Goal: Information Seeking & Learning: Learn about a topic

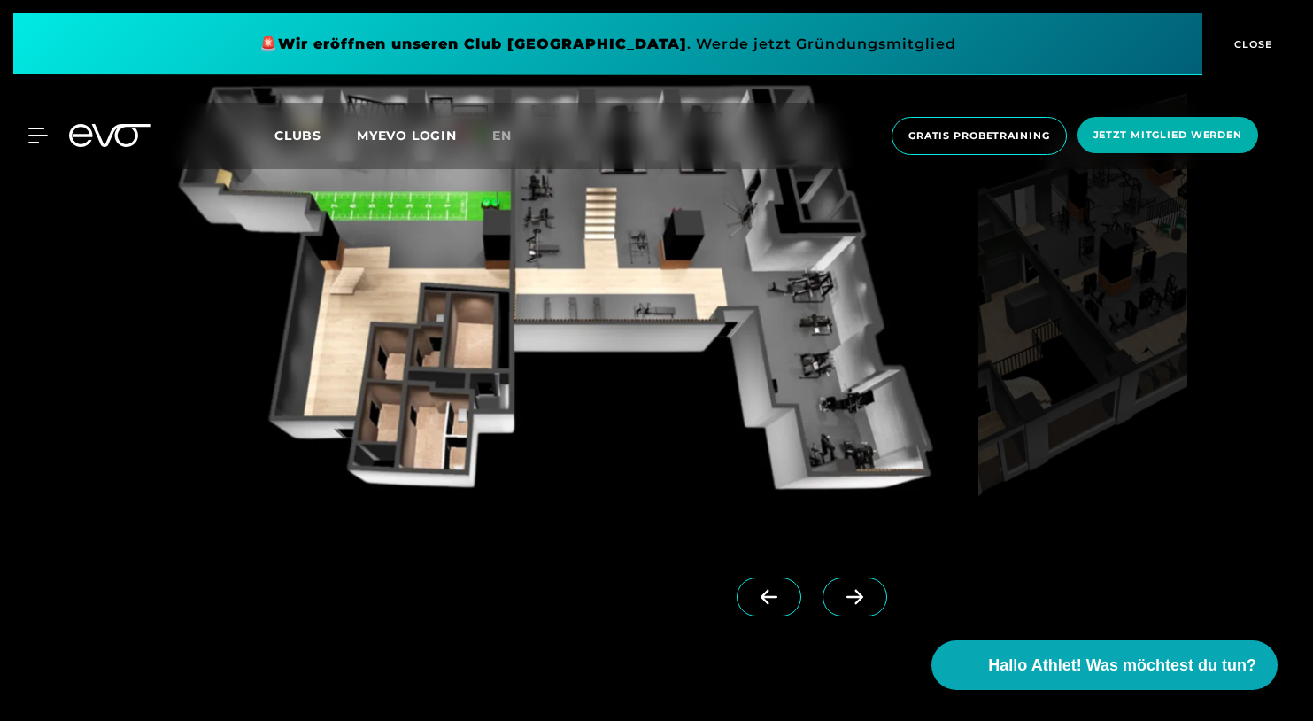
scroll to position [1682, 0]
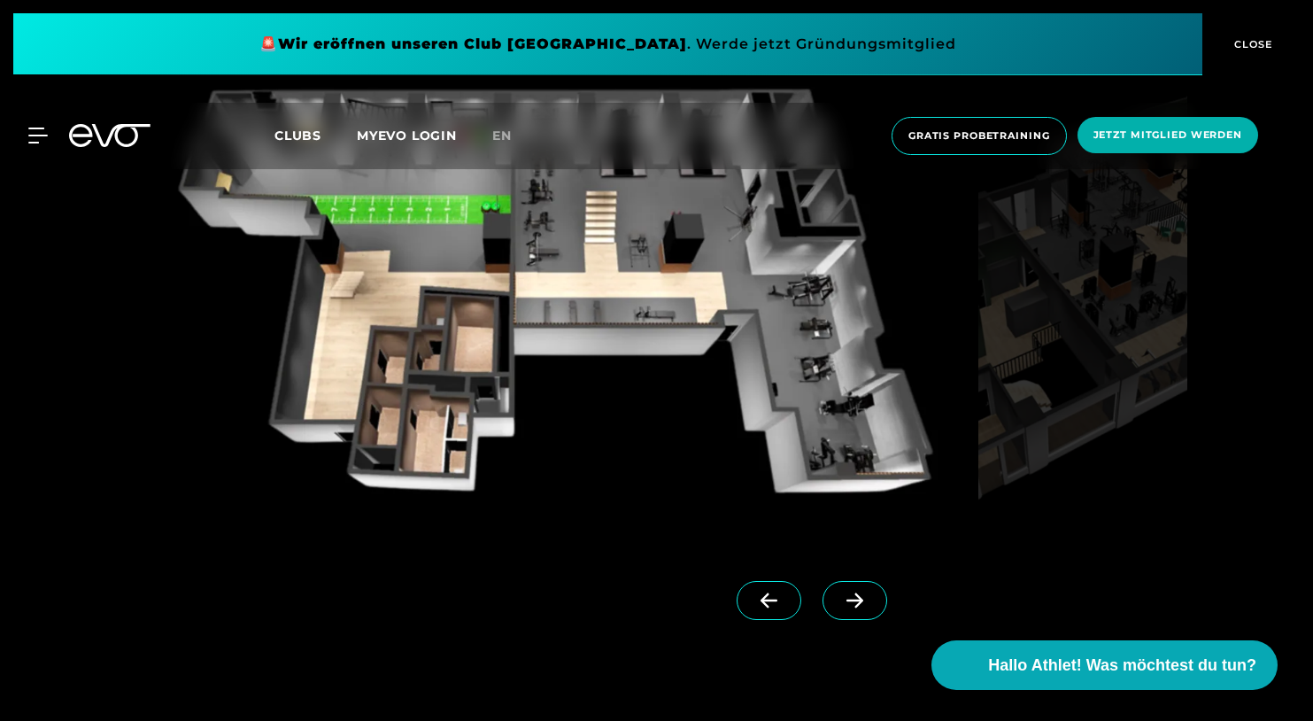
click at [846, 599] on icon at bounding box center [854, 600] width 17 height 15
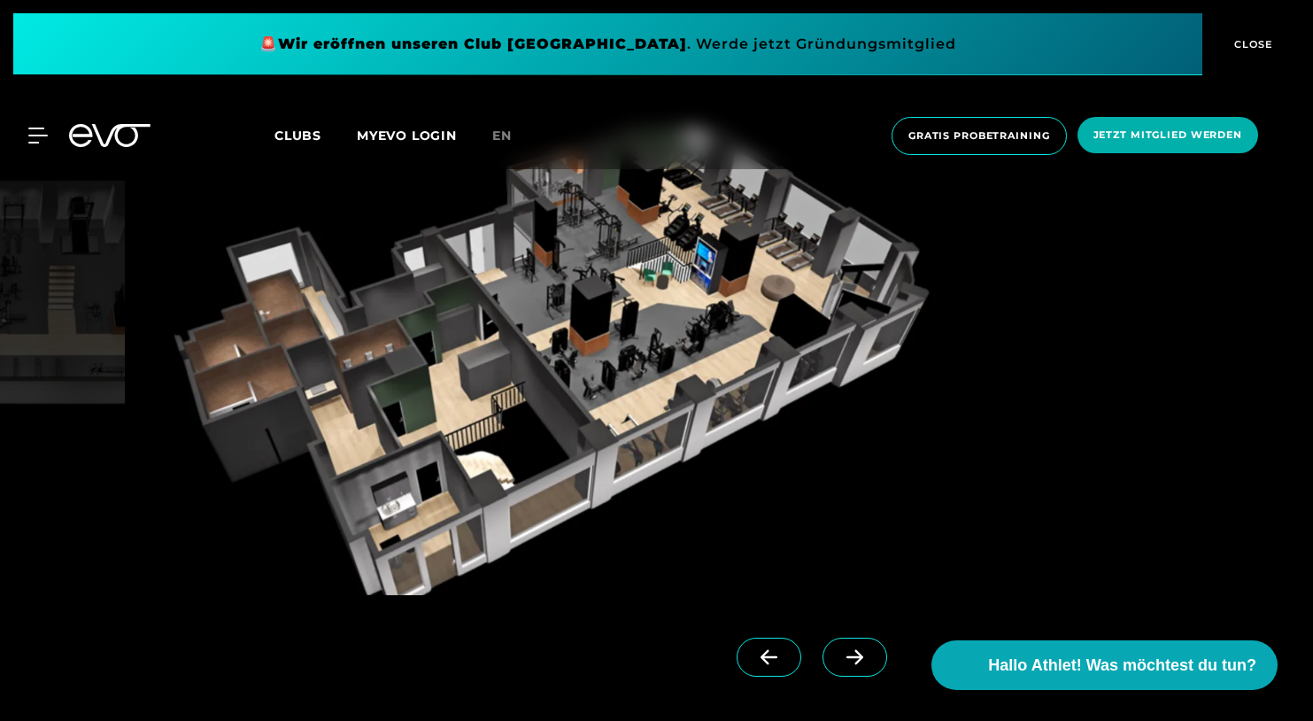
scroll to position [1594, 0]
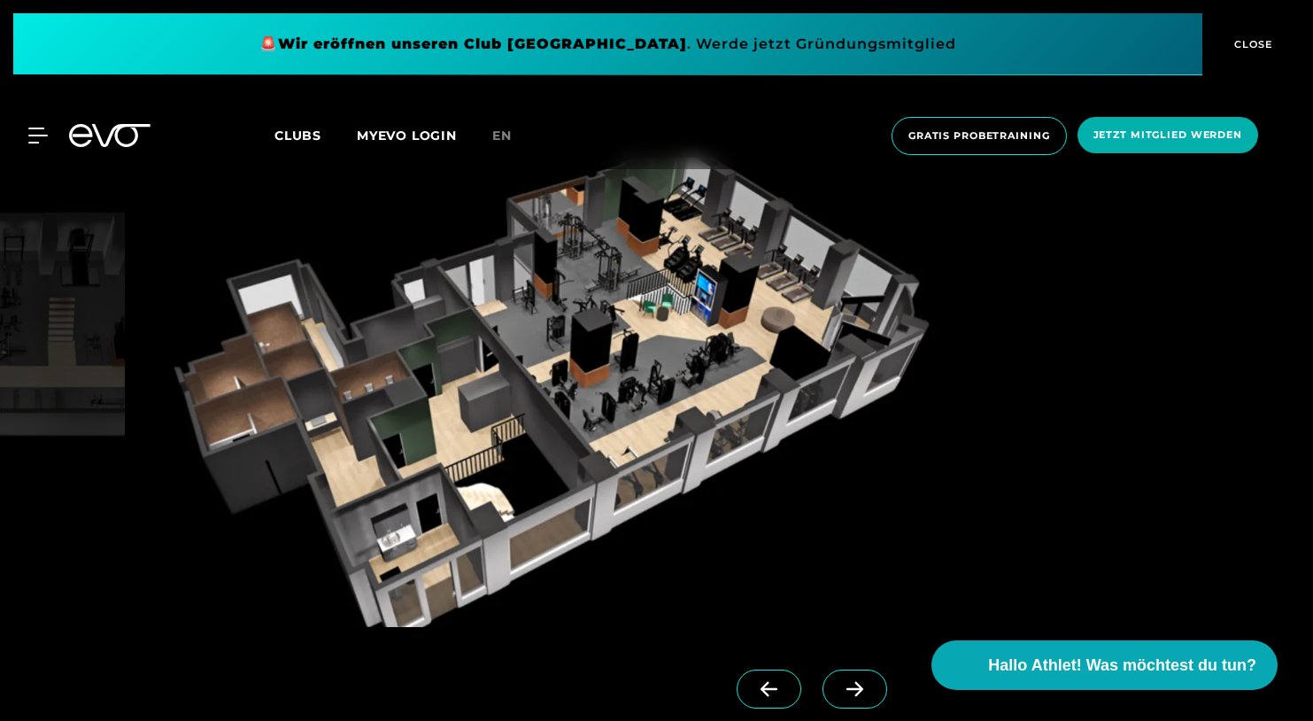
click at [748, 697] on span at bounding box center [769, 688] width 65 height 39
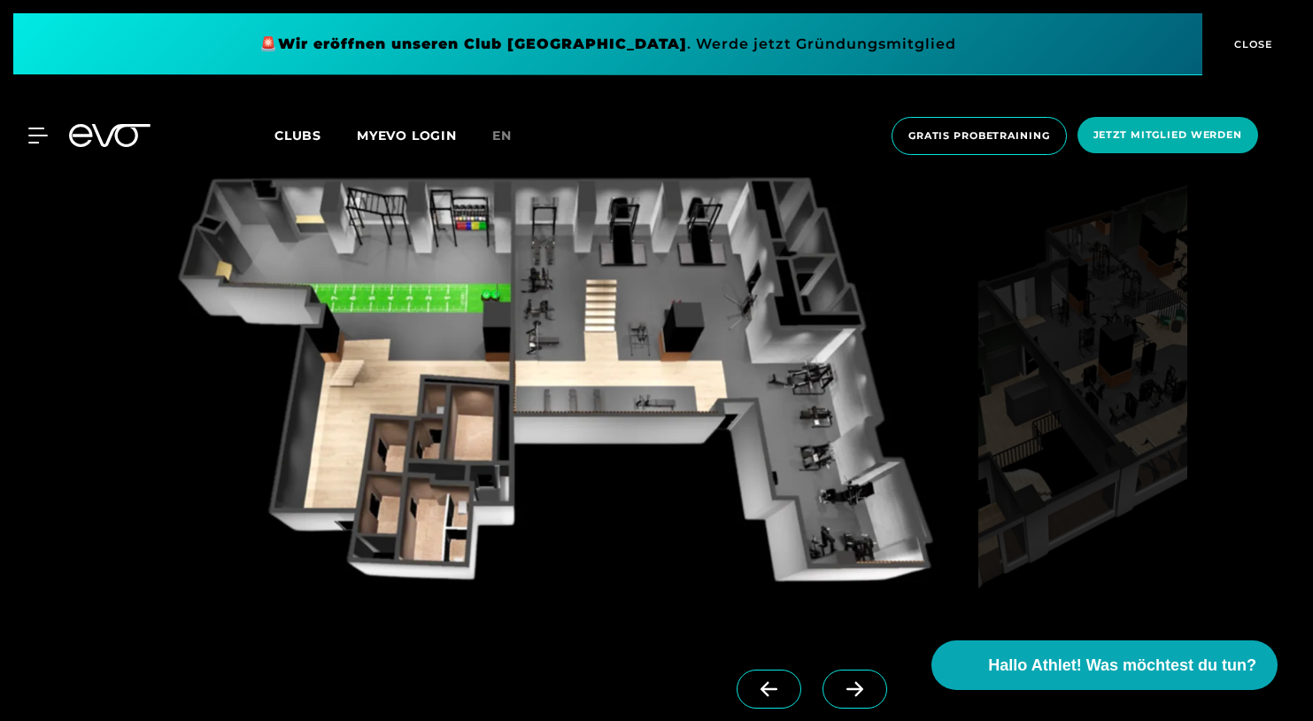
click at [839, 682] on icon at bounding box center [854, 689] width 31 height 16
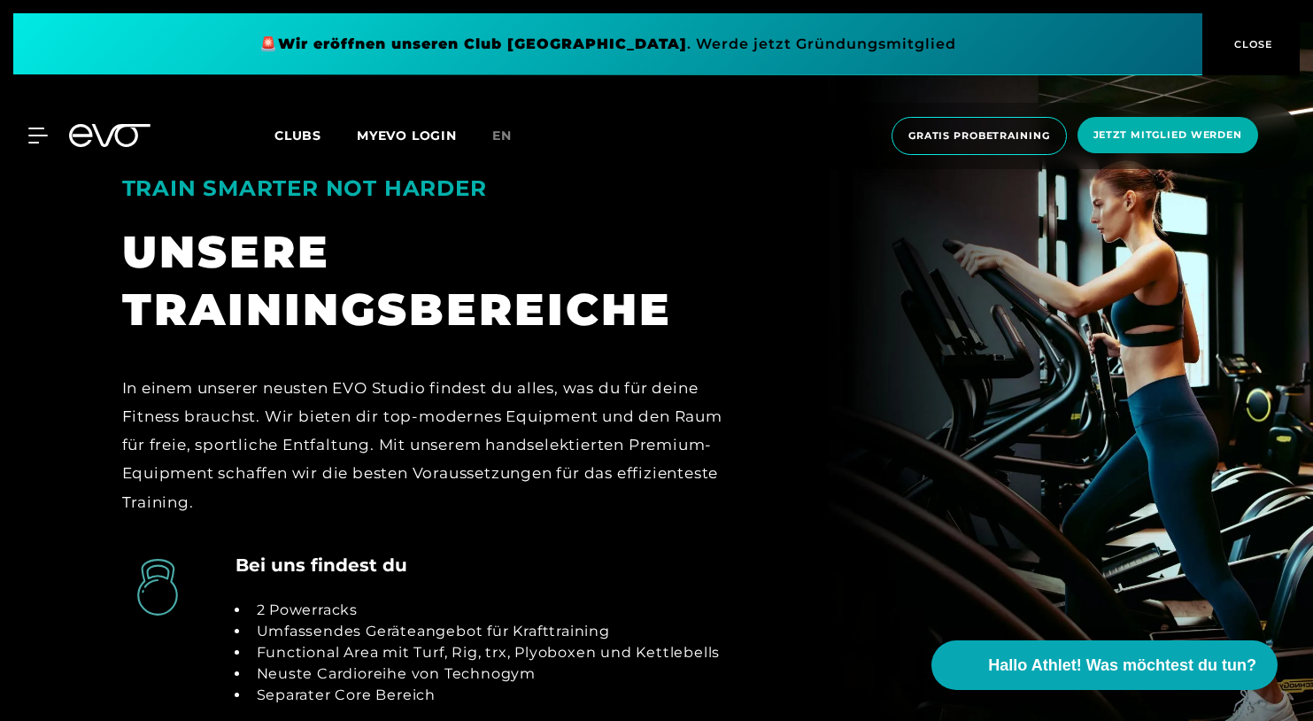
scroll to position [3453, 0]
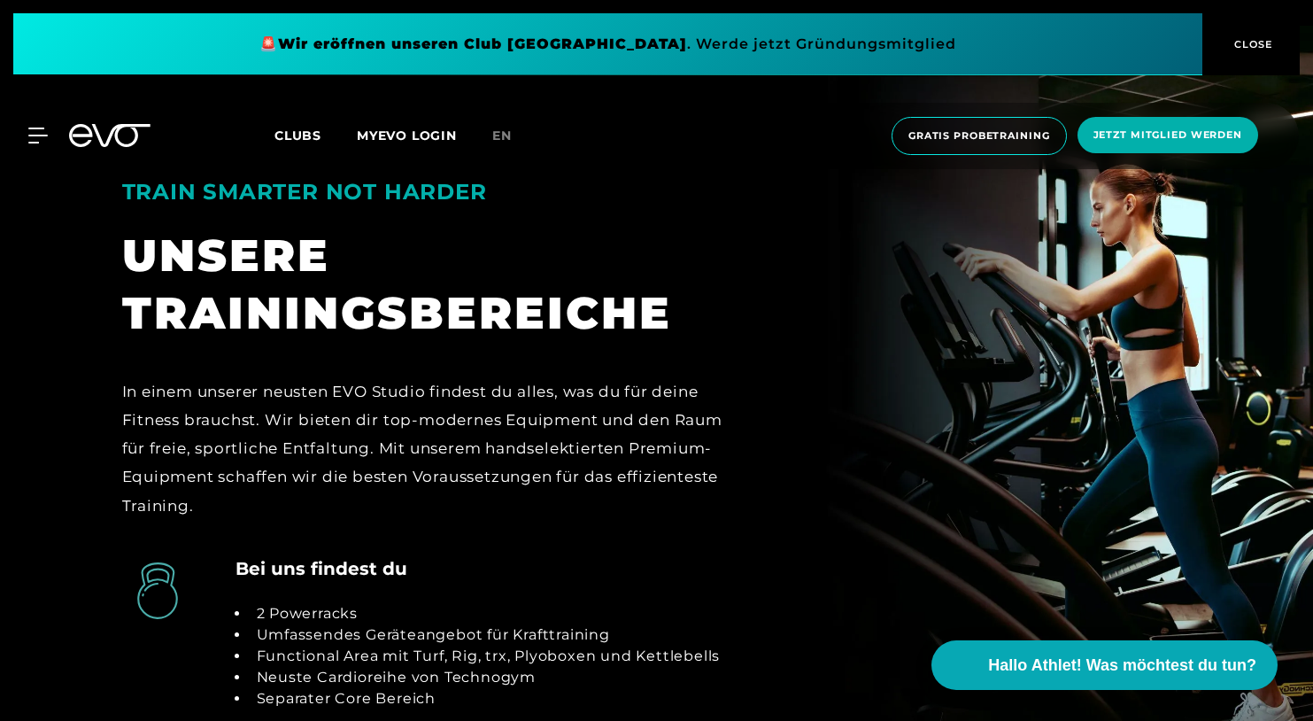
click at [43, 148] on div "MyEVO Login Über EVO Mitgliedschaften Probetraining TAGESPASS EVO Studios [GEOG…" at bounding box center [657, 136] width 1306 height 66
click at [44, 139] on icon at bounding box center [41, 136] width 26 height 16
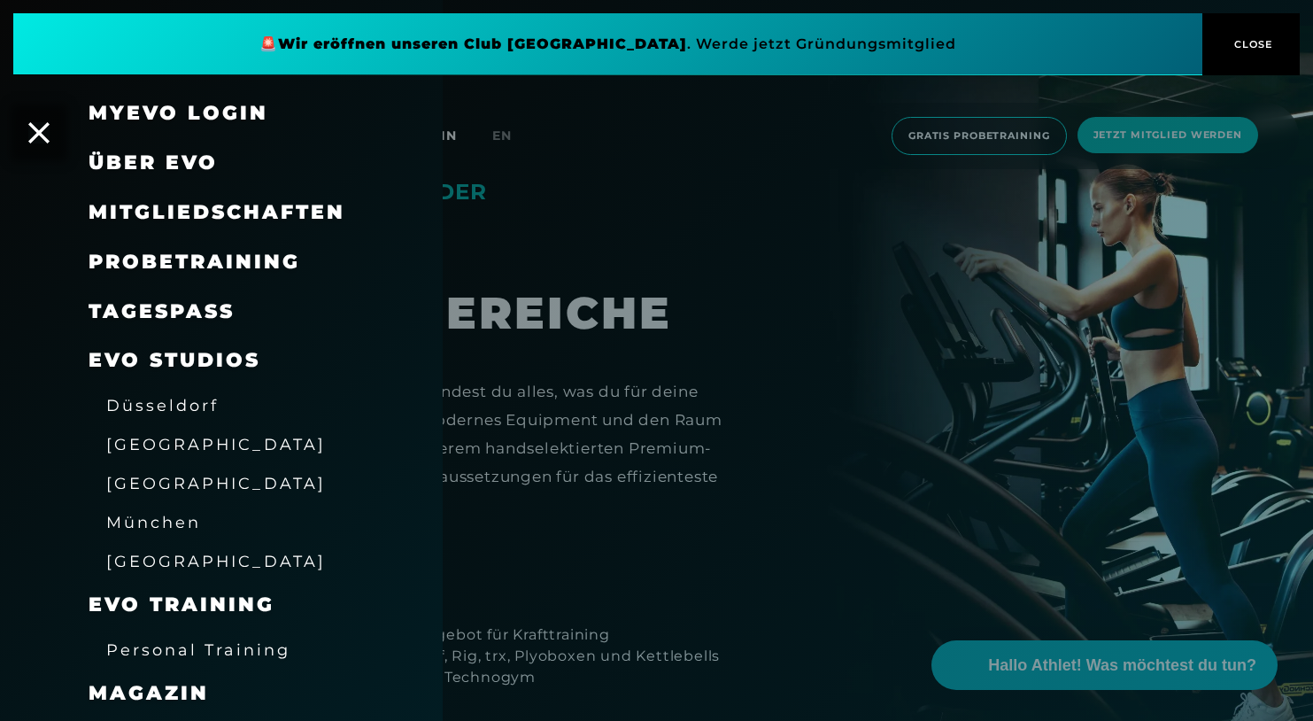
click at [164, 207] on span "Mitgliedschaften" at bounding box center [217, 212] width 257 height 24
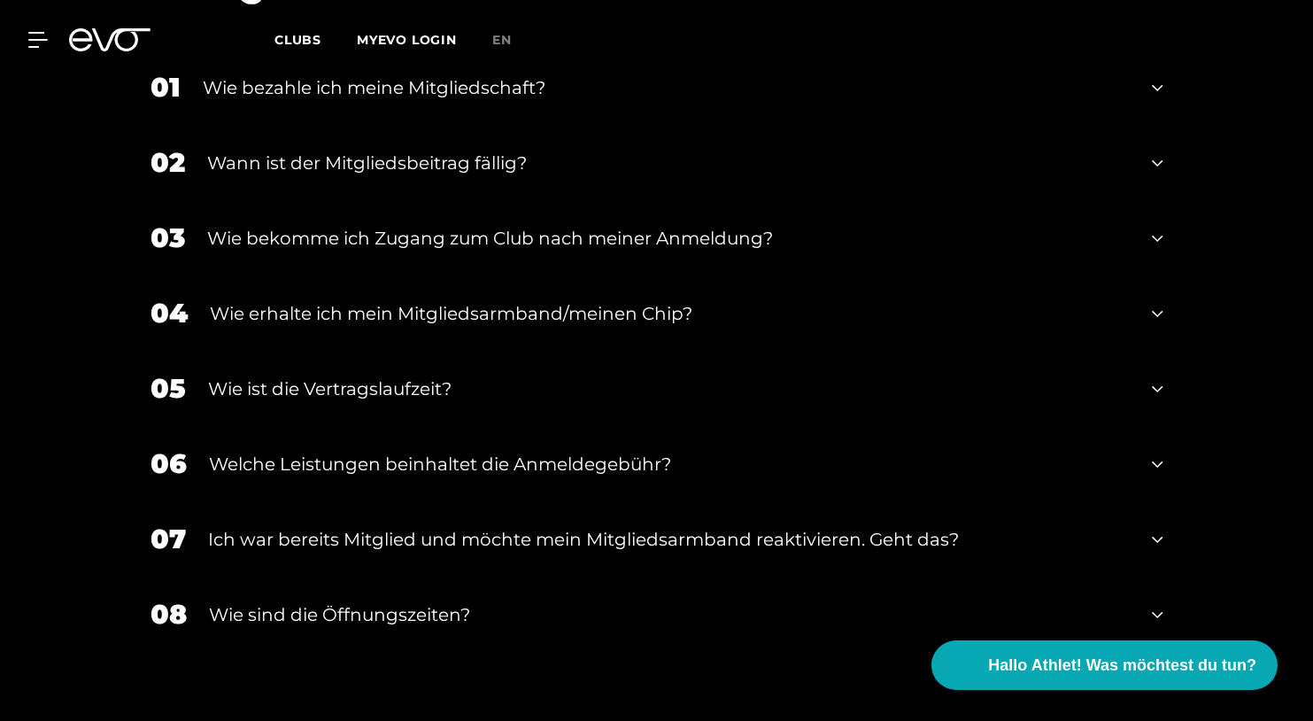
scroll to position [2391, 0]
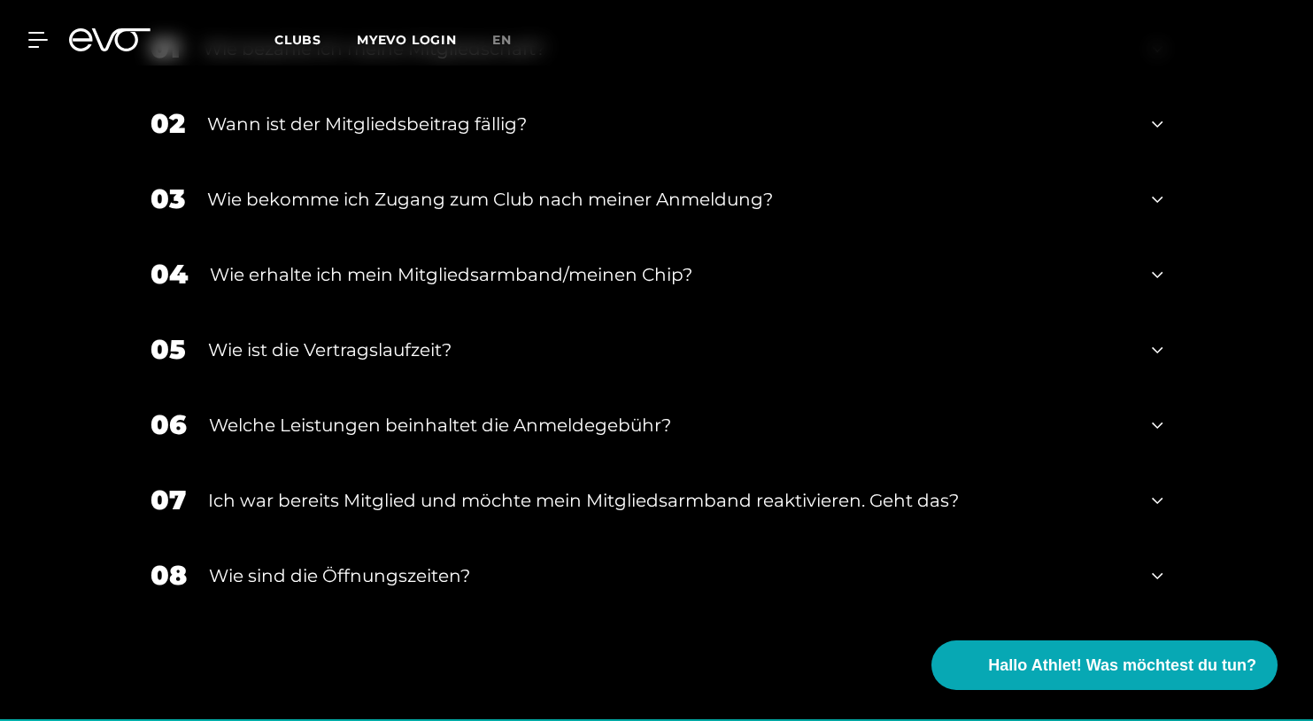
click at [1171, 350] on div "05 Wie ist die Vertragslaufzeit?" at bounding box center [657, 349] width 1048 height 75
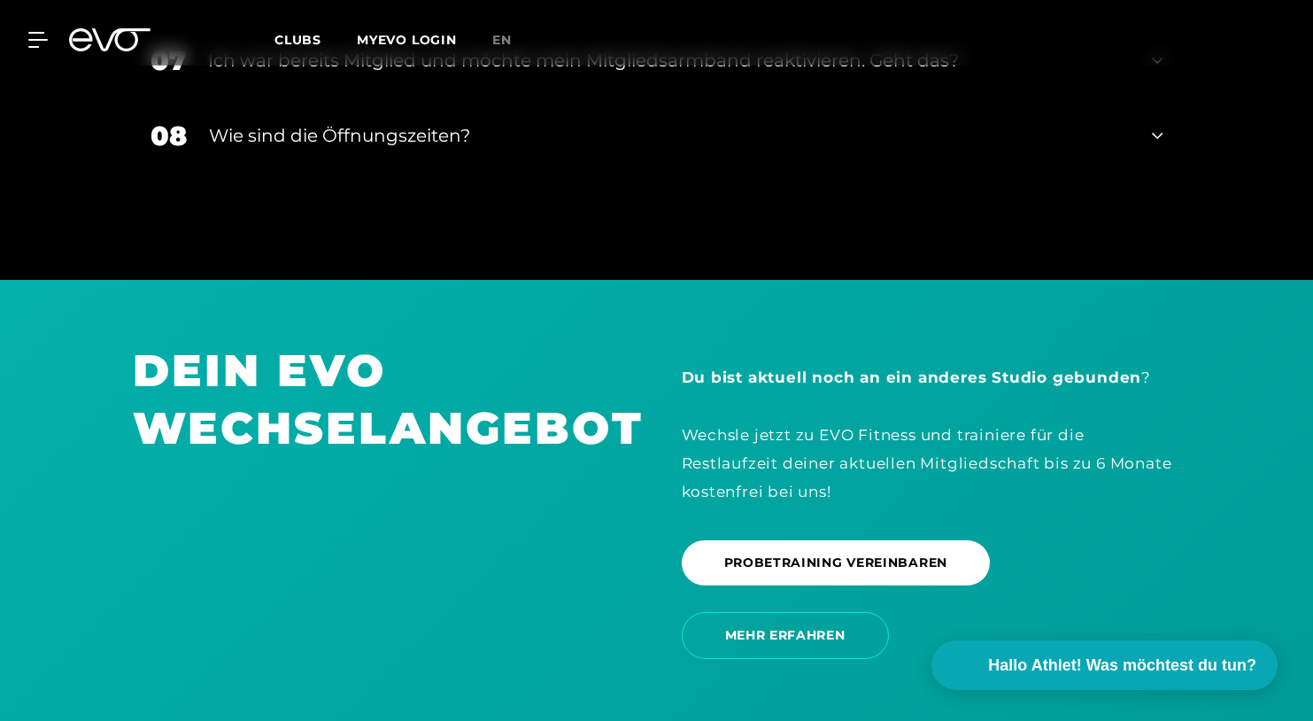
scroll to position [3010, 0]
